Goal: Information Seeking & Learning: Check status

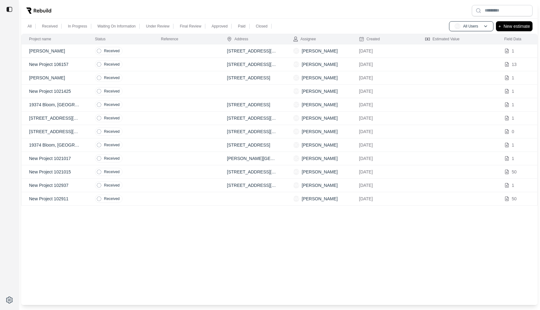
click at [152, 184] on td "Received" at bounding box center [121, 185] width 66 height 13
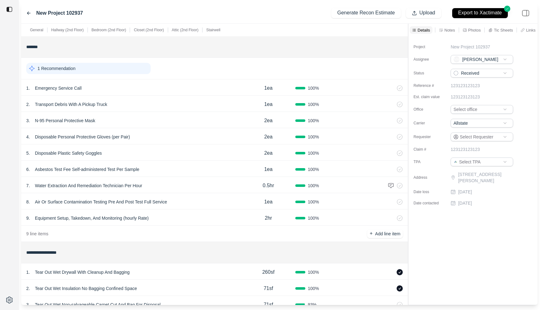
click at [24, 12] on div "New Project 102937 Generate Recon Estimate Upload Export to Xactimate" at bounding box center [279, 13] width 517 height 21
click at [28, 12] on icon at bounding box center [28, 13] width 5 height 5
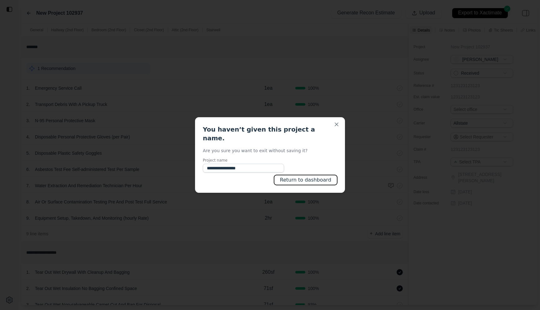
click at [306, 176] on button "Return to dashboard" at bounding box center [305, 180] width 63 height 10
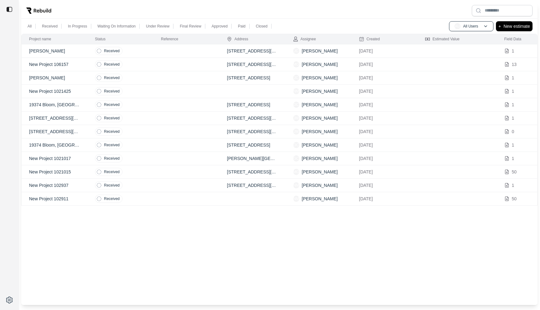
click at [162, 155] on td at bounding box center [187, 158] width 66 height 13
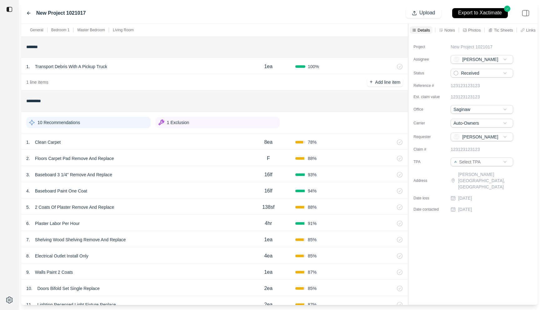
scroll to position [7, 0]
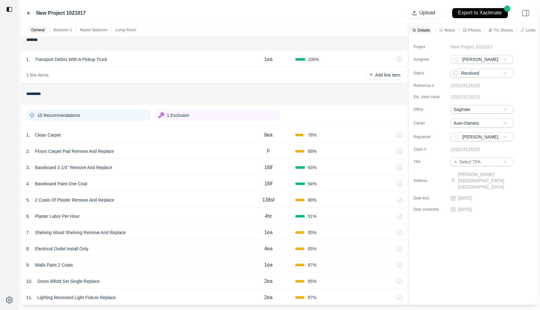
click at [164, 137] on div "1 . Clean Carpet" at bounding box center [133, 135] width 215 height 9
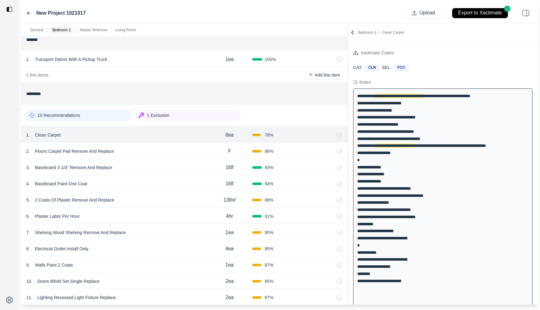
click at [348, 118] on div at bounding box center [348, 164] width 0 height 281
click at [27, 12] on icon at bounding box center [28, 13] width 5 height 5
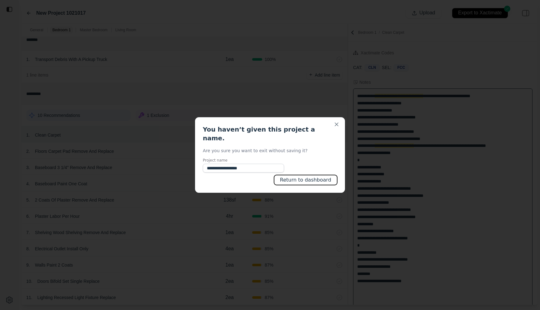
click at [306, 175] on button "Return to dashboard" at bounding box center [305, 180] width 63 height 10
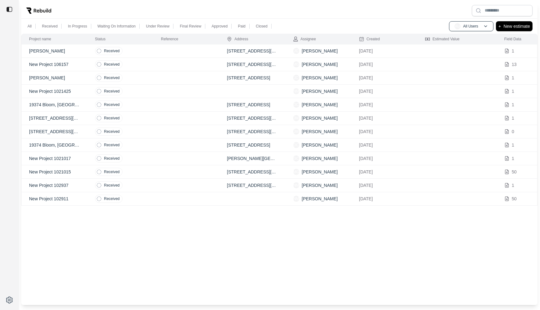
click at [162, 118] on td at bounding box center [187, 118] width 66 height 13
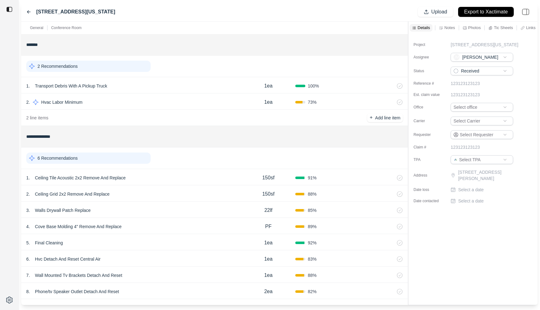
click at [168, 176] on div "1 . Ceiling Tile Acoustic 2x2 Remove And Replace" at bounding box center [133, 178] width 215 height 9
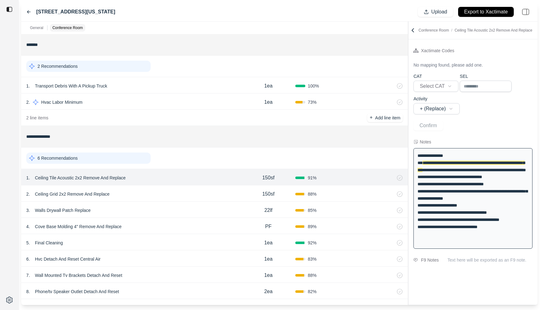
click at [27, 13] on icon at bounding box center [28, 11] width 5 height 5
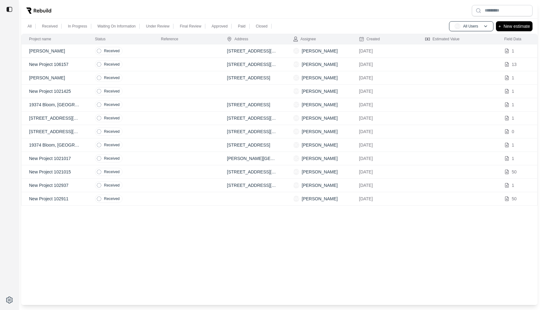
click at [163, 89] on td at bounding box center [187, 91] width 66 height 13
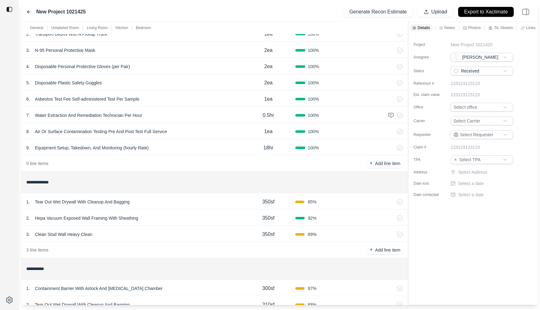
scroll to position [72, 0]
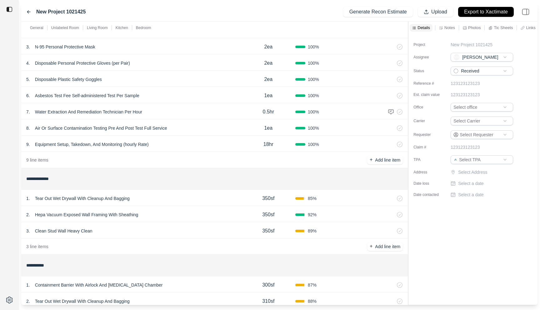
click at [177, 207] on div "2 . Hepa Vacuum Exposed Wall Framing With Sheathing 350sf 92 %" at bounding box center [214, 214] width 387 height 16
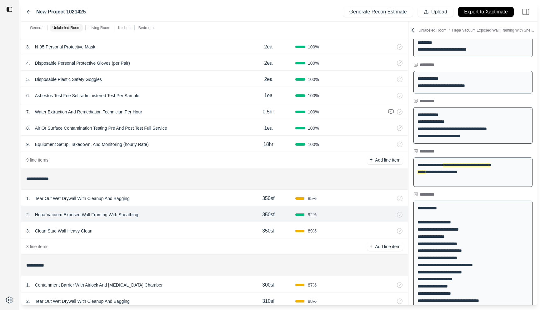
scroll to position [152, 0]
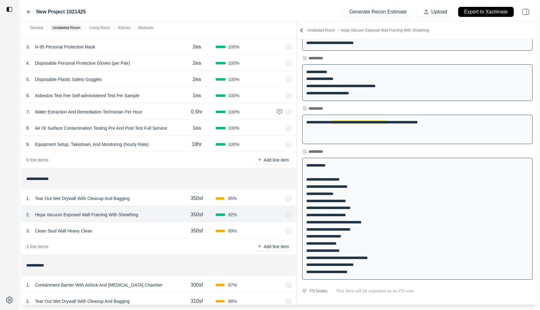
click at [297, 155] on div at bounding box center [297, 164] width 0 height 284
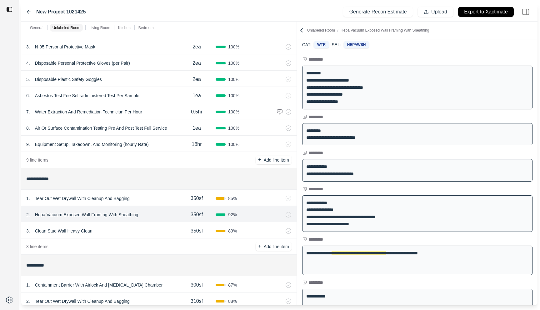
scroll to position [0, 0]
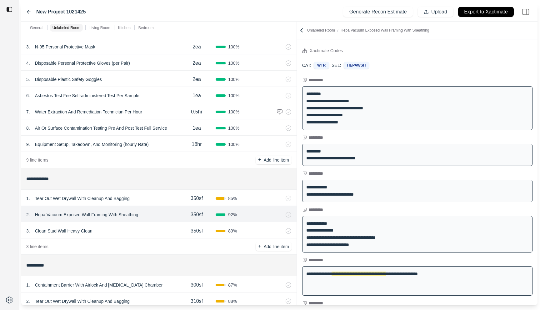
click at [27, 13] on icon at bounding box center [28, 11] width 5 height 5
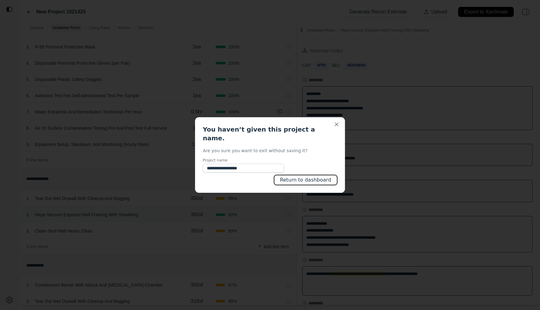
click at [298, 175] on button "Return to dashboard" at bounding box center [305, 180] width 63 height 10
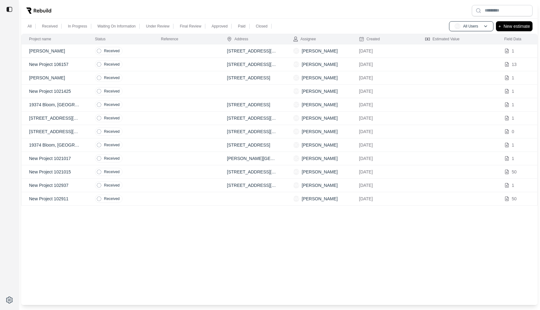
click at [182, 82] on td at bounding box center [187, 77] width 66 height 13
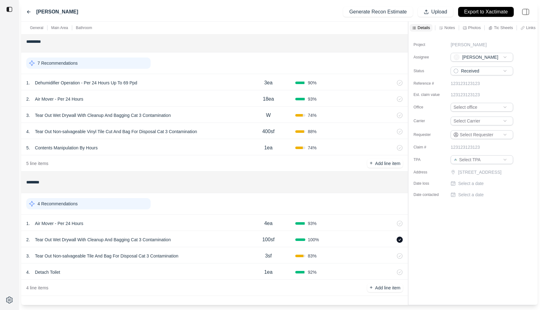
scroll to position [210, 0]
click at [198, 225] on div "1 . Air Mover - Per 24 Hours" at bounding box center [133, 222] width 215 height 9
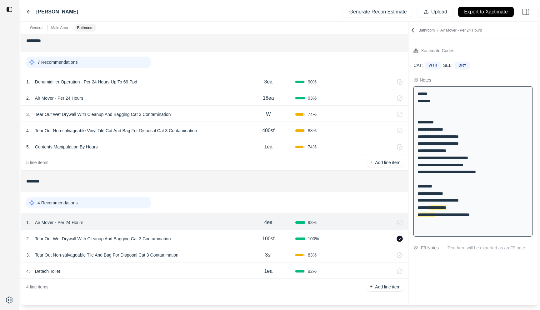
click at [28, 11] on icon at bounding box center [28, 11] width 5 height 5
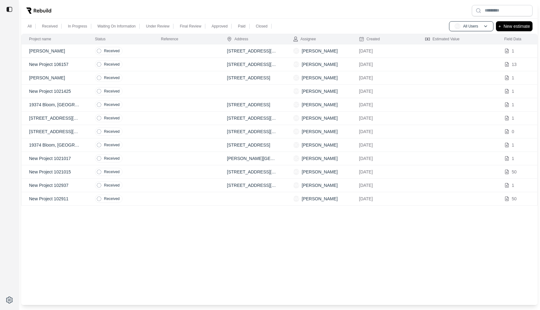
click at [142, 50] on td "Received" at bounding box center [121, 50] width 66 height 13
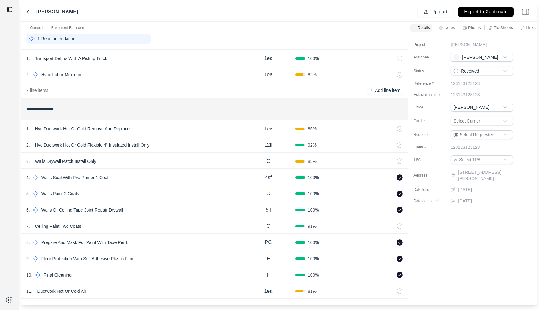
scroll to position [64, 0]
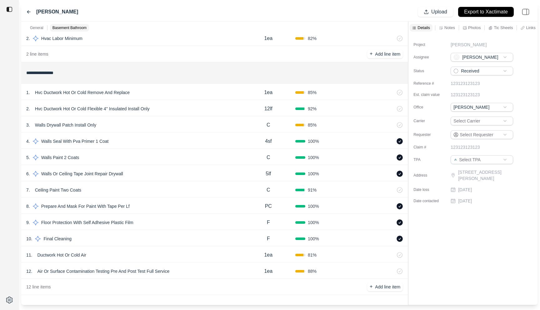
click at [184, 98] on div "1 . Hvc Ductwork Hot Or Cold Remove And Replace 1ea 85 %" at bounding box center [214, 92] width 387 height 16
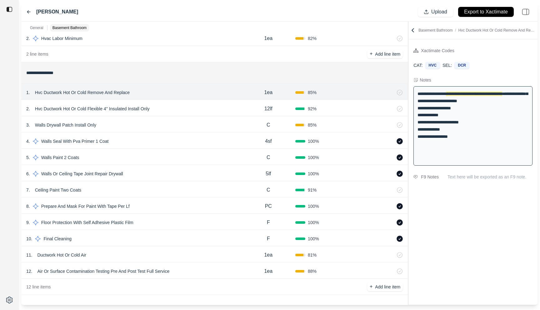
click at [29, 12] on icon at bounding box center [28, 11] width 5 height 5
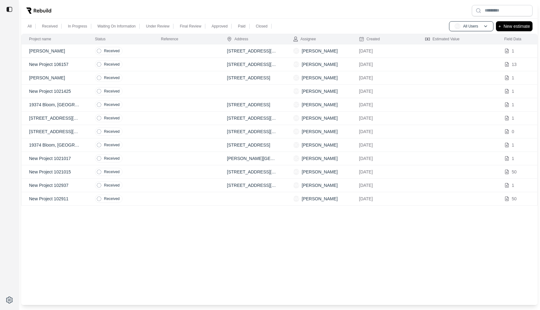
click at [179, 77] on td at bounding box center [187, 77] width 66 height 13
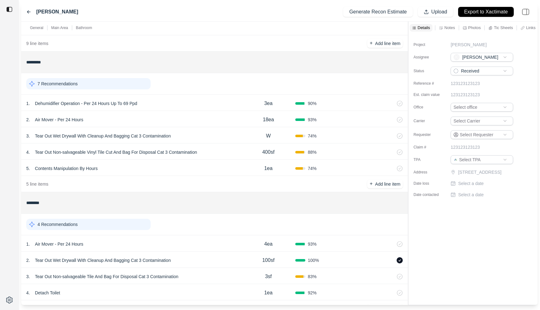
scroll to position [210, 0]
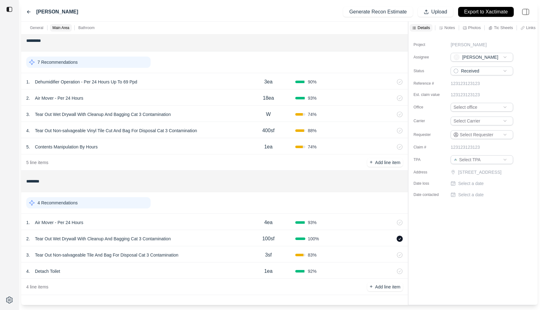
click at [208, 261] on div "3 . Tear Out Non-salvageable Tile And Bag For Disposal Cat 3 Contamination 3sf …" at bounding box center [214, 254] width 387 height 16
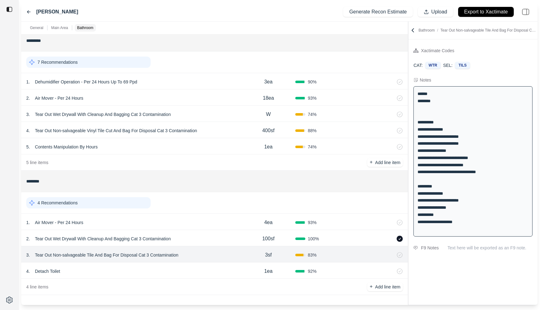
click at [30, 12] on icon at bounding box center [28, 11] width 5 height 5
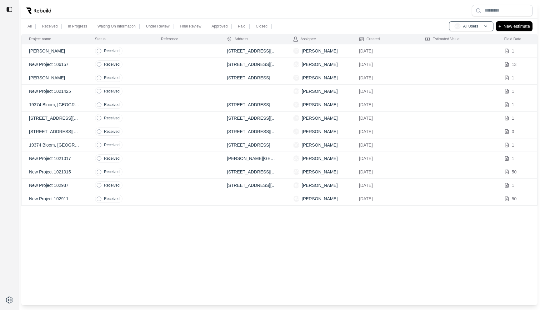
click at [132, 108] on td "Received" at bounding box center [121, 104] width 66 height 13
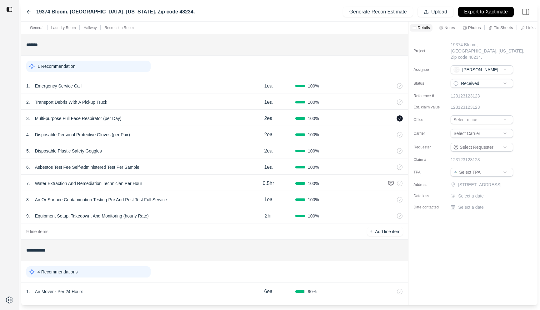
click at [171, 292] on div "1 . Air Mover - Per 24 Hours" at bounding box center [133, 291] width 215 height 9
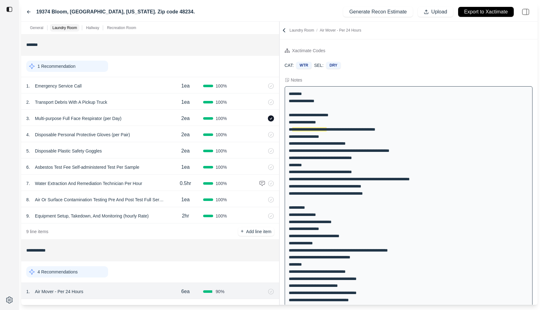
click at [226, 89] on div "**********" at bounding box center [279, 164] width 517 height 284
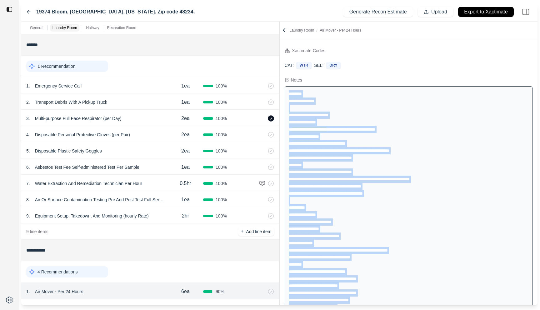
drag, startPoint x: 415, startPoint y: 274, endPoint x: 287, endPoint y: 94, distance: 220.3
click at [287, 94] on div "**********" at bounding box center [409, 310] width 248 height 449
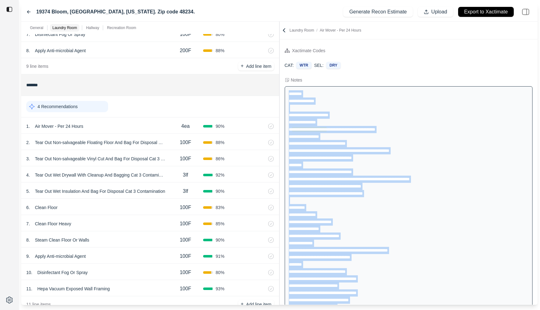
scroll to position [432, 0]
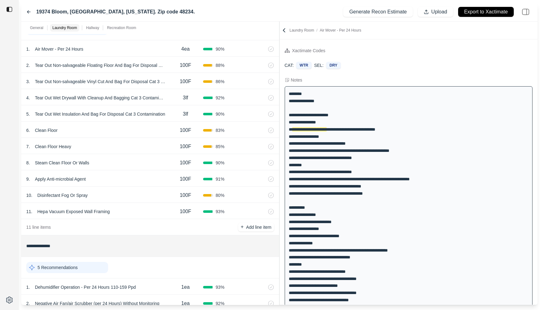
click at [170, 103] on div "3lf" at bounding box center [185, 98] width 35 height 13
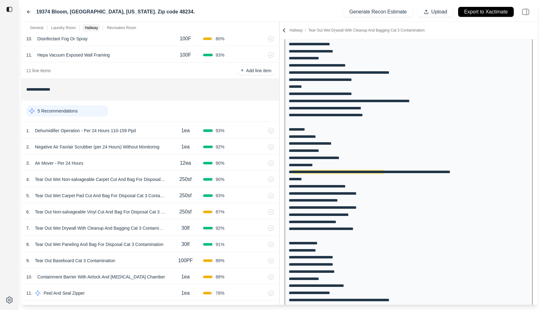
scroll to position [647, 0]
